Goal: Information Seeking & Learning: Compare options

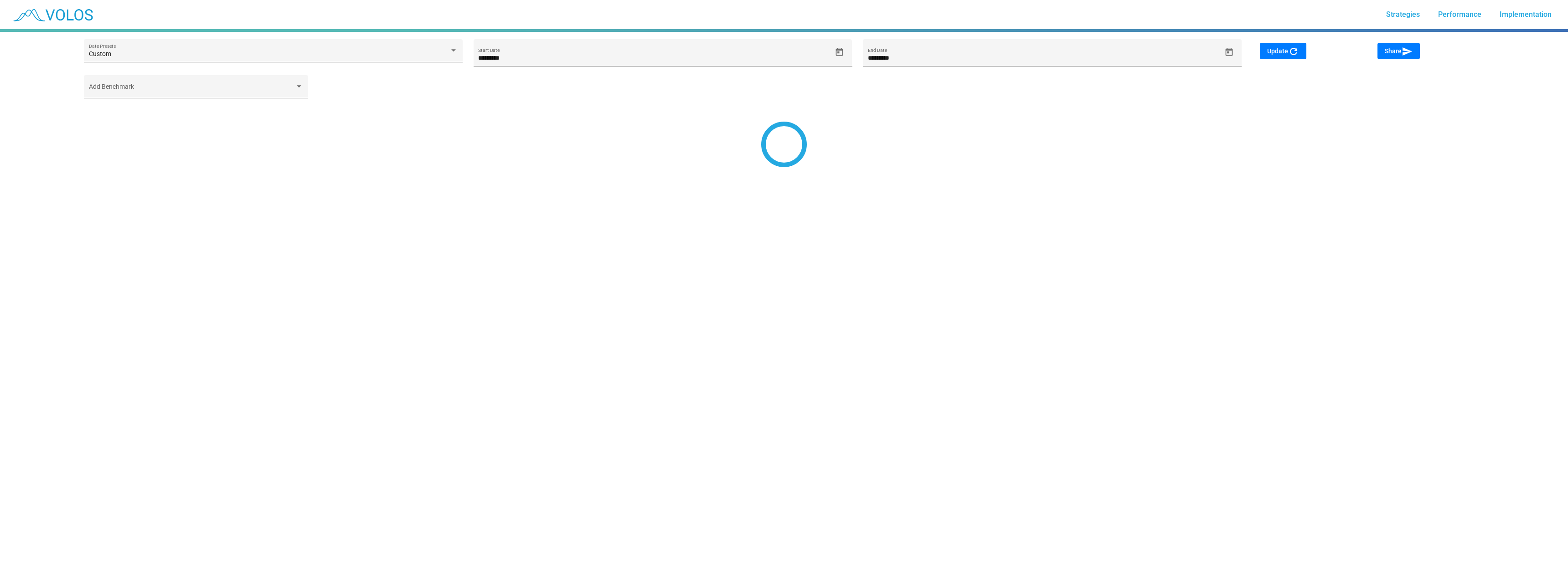
type input "*********"
type input "********"
